Goal: Contribute content

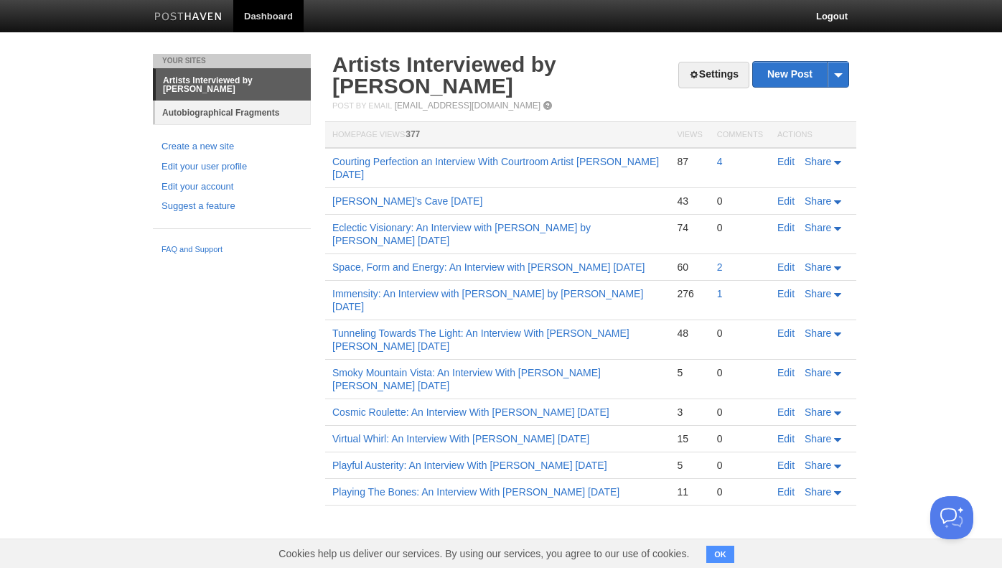
click at [258, 111] on link "Autobiographical Fragments" at bounding box center [233, 112] width 156 height 24
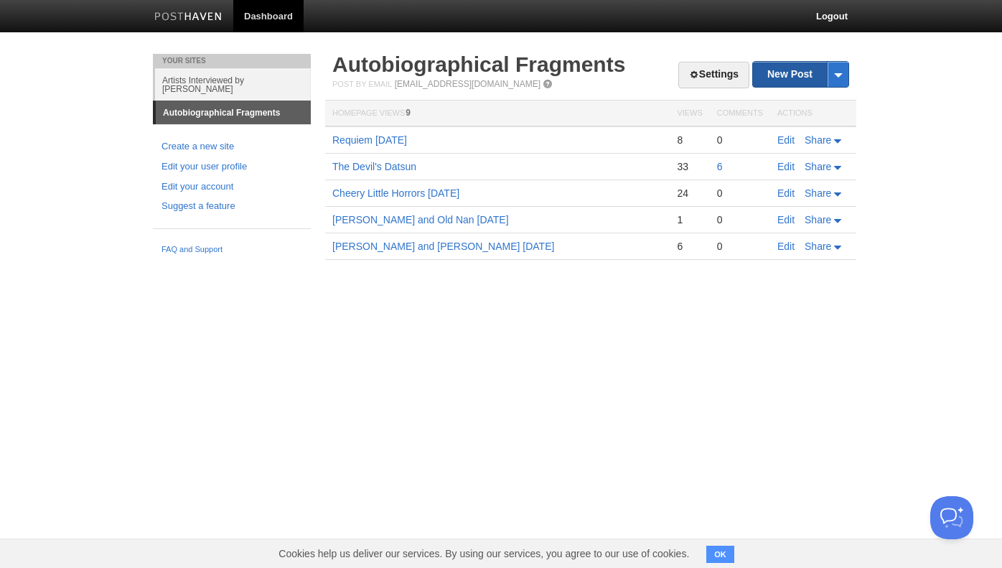
click at [768, 73] on link "New Post" at bounding box center [800, 74] width 95 height 25
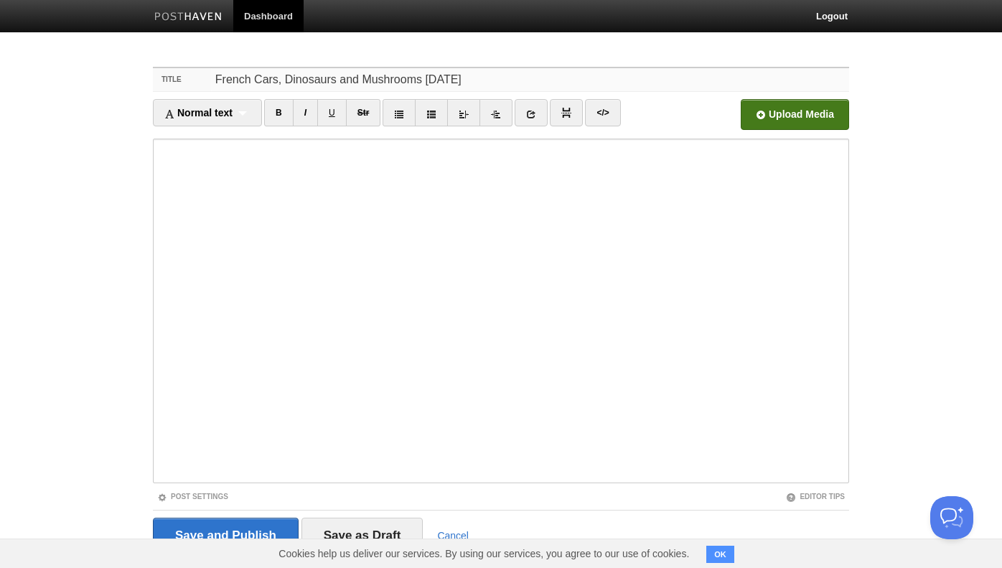
type input "French Cars, Dinosaurs and Mushrooms [DATE]"
click at [801, 121] on input "file" at bounding box center [361, 118] width 1086 height 73
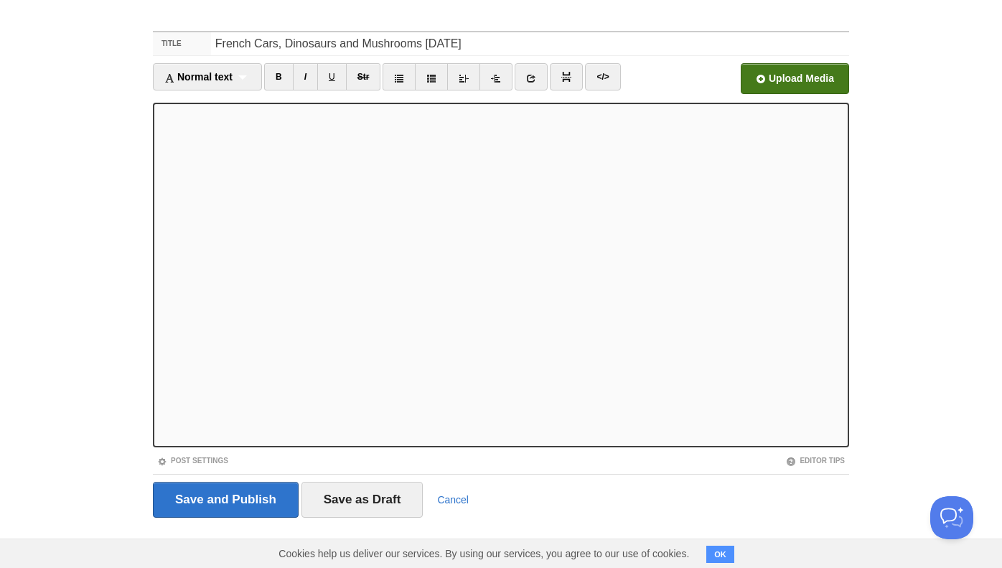
scroll to position [37, 0]
click at [240, 492] on input "Save and Publish" at bounding box center [226, 499] width 146 height 36
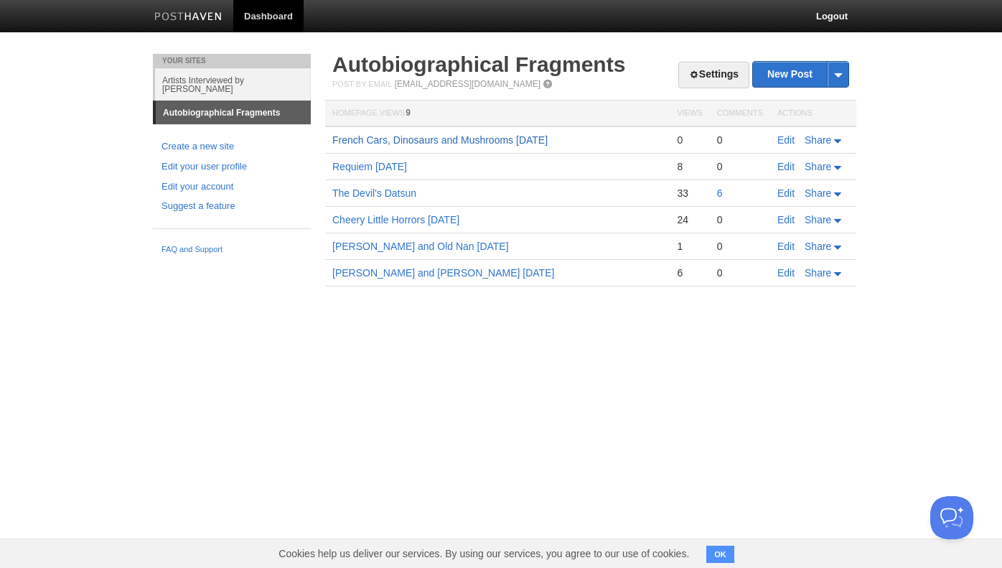
click at [470, 142] on link "French Cars, Dinosaurs and Mushrooms [DATE]" at bounding box center [439, 139] width 215 height 11
click at [496, 139] on link "French Cars, Dinosaurs and Mushrooms [DATE]" at bounding box center [439, 139] width 215 height 11
click at [829, 15] on link "Logout" at bounding box center [831, 16] width 53 height 32
